Goal: Find specific page/section: Find specific page/section

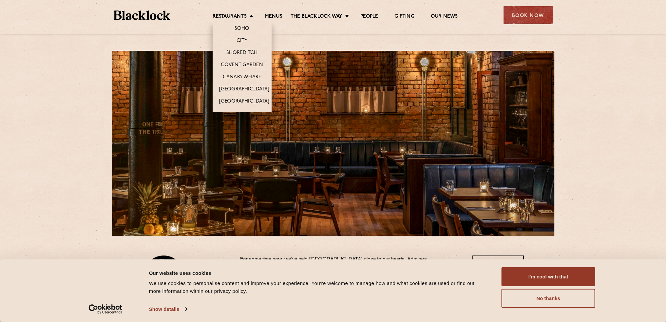
click at [251, 13] on li "Restaurants [GEOGRAPHIC_DATA] [GEOGRAPHIC_DATA] [GEOGRAPHIC_DATA] [GEOGRAPHIC_D…" at bounding box center [235, 16] width 44 height 7
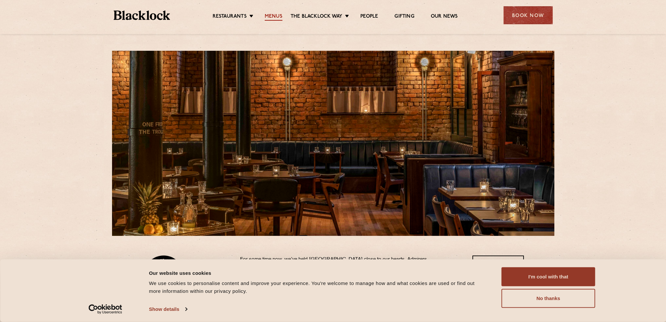
click at [275, 13] on link "Menus" at bounding box center [274, 16] width 18 height 7
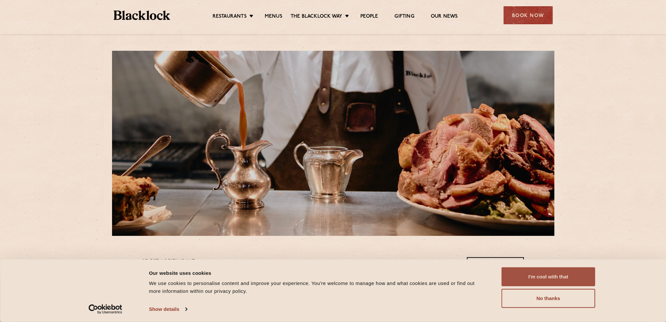
click at [524, 280] on button "I'm cool with that" at bounding box center [548, 276] width 94 height 19
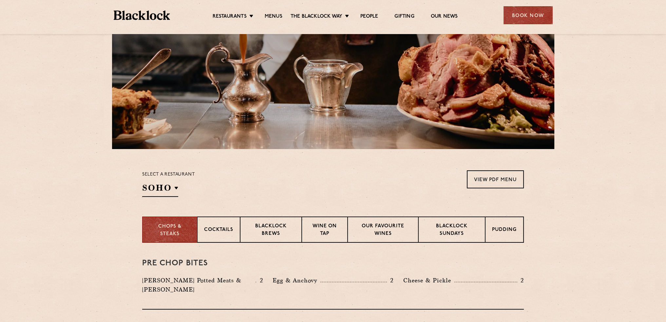
scroll to position [98, 0]
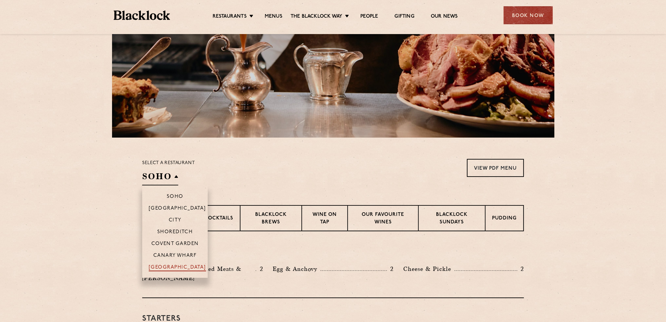
click at [178, 269] on p "[GEOGRAPHIC_DATA]" at bounding box center [177, 268] width 57 height 7
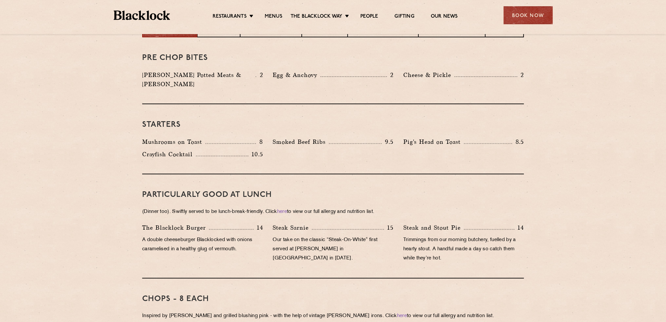
scroll to position [295, 0]
